Goal: Task Accomplishment & Management: Use online tool/utility

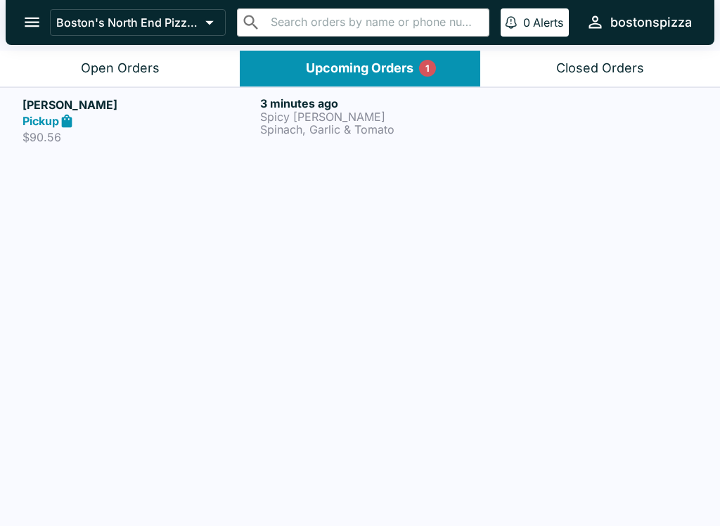
click at [414, 63] on div "Upcoming Orders 1" at bounding box center [360, 68] width 108 height 16
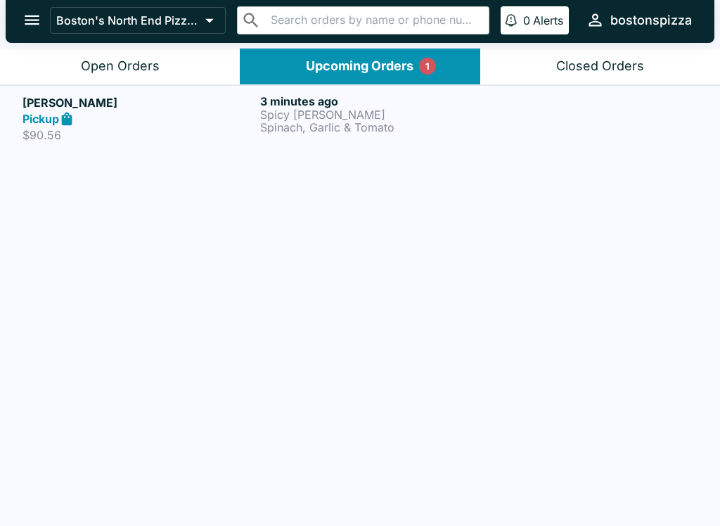
click at [312, 128] on p "Spinach, Garlic & Tomato" at bounding box center [376, 127] width 232 height 13
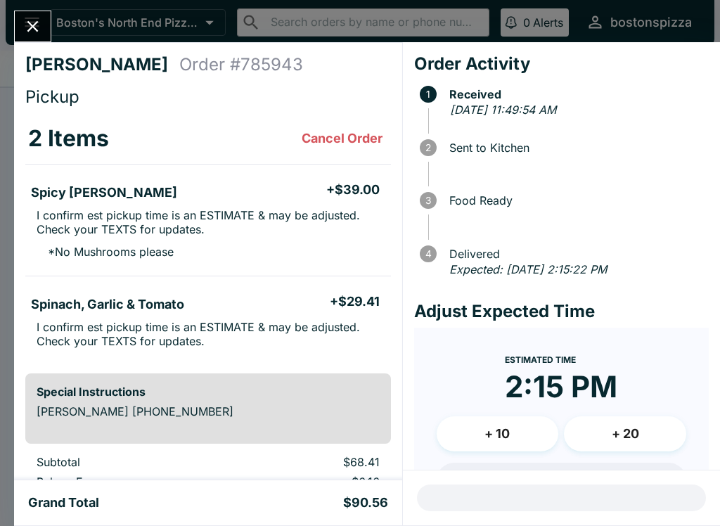
click at [22, 48] on div "[PERSON_NAME] Order # 785943 Pickup 2 Items Cancel Order Spicy [PERSON_NAME] + …" at bounding box center [208, 261] width 388 height 438
click at [46, 27] on button "Close" at bounding box center [33, 26] width 36 height 30
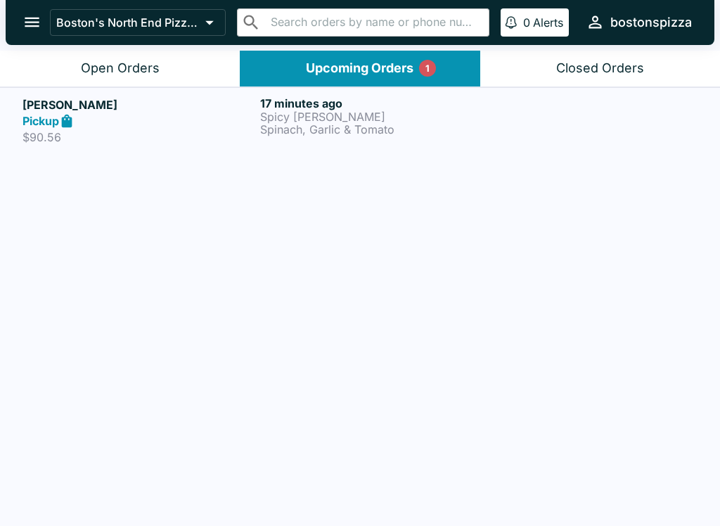
click at [186, 65] on button "Open Orders" at bounding box center [120, 69] width 240 height 36
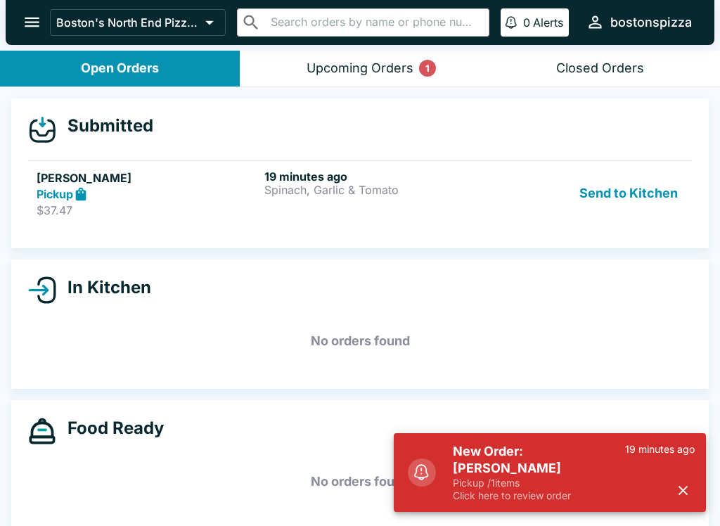
click at [388, 198] on div "19 minutes ago Spinach, [PERSON_NAME] & Tomato" at bounding box center [375, 194] width 222 height 49
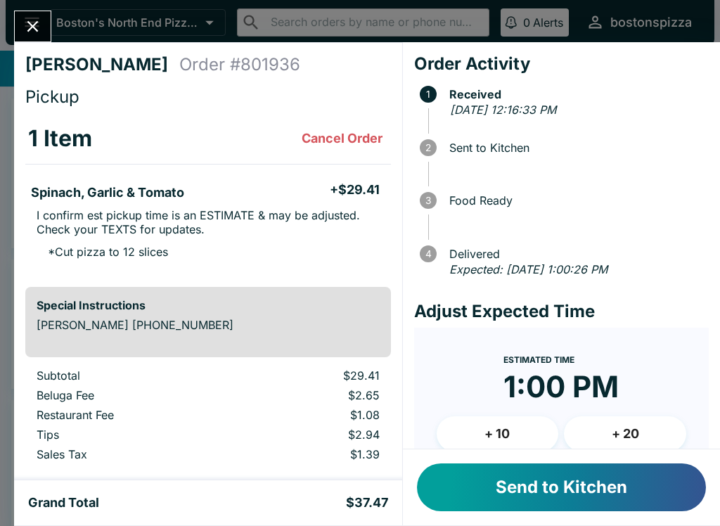
click at [521, 478] on button "Send to Kitchen" at bounding box center [561, 488] width 289 height 48
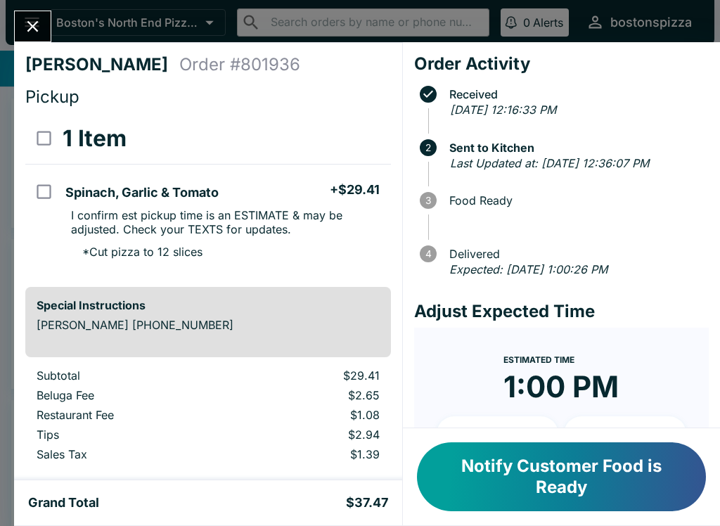
click at [583, 450] on button "Notify Customer Food is Ready" at bounding box center [561, 476] width 289 height 69
